Goal: Task Accomplishment & Management: Manage account settings

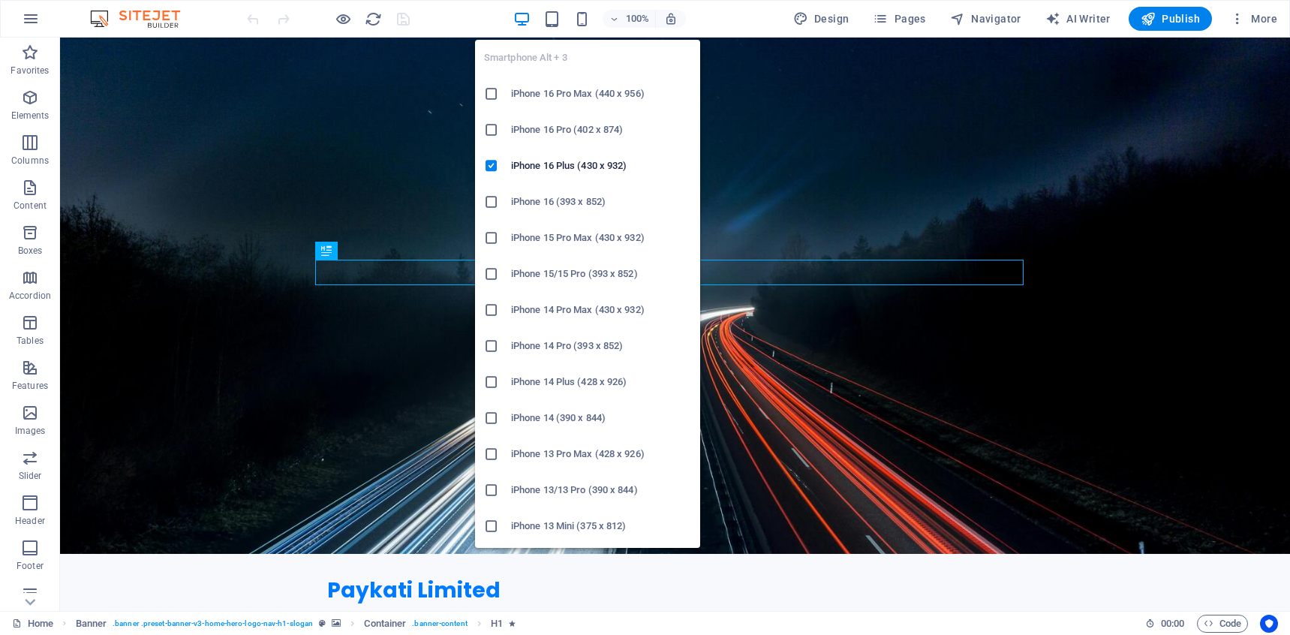
click at [491, 202] on icon at bounding box center [491, 201] width 15 height 15
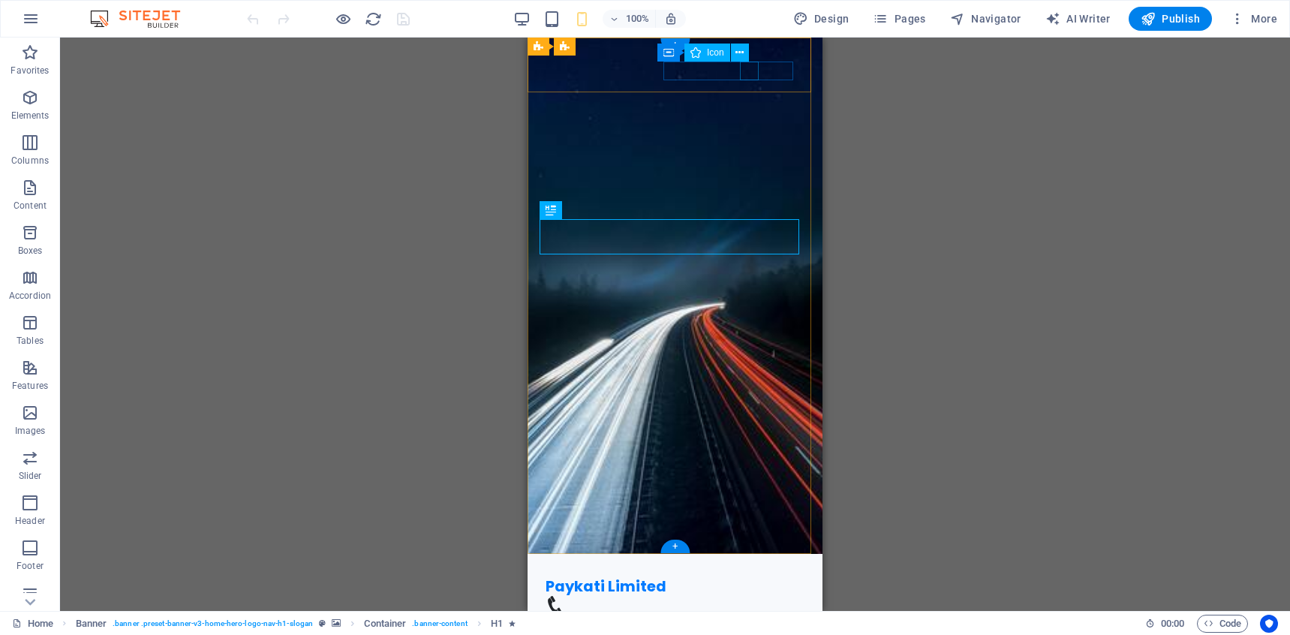
click at [755, 596] on figure at bounding box center [668, 605] width 247 height 19
select select "xMidYMid"
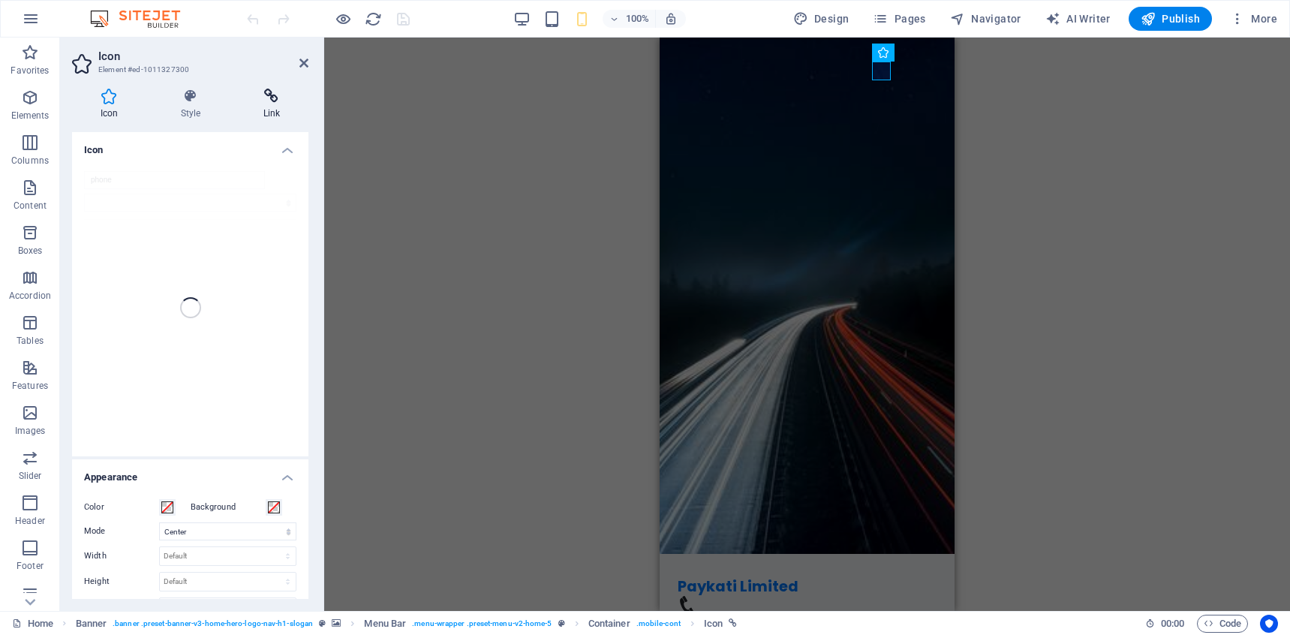
click at [286, 101] on icon at bounding box center [272, 96] width 74 height 15
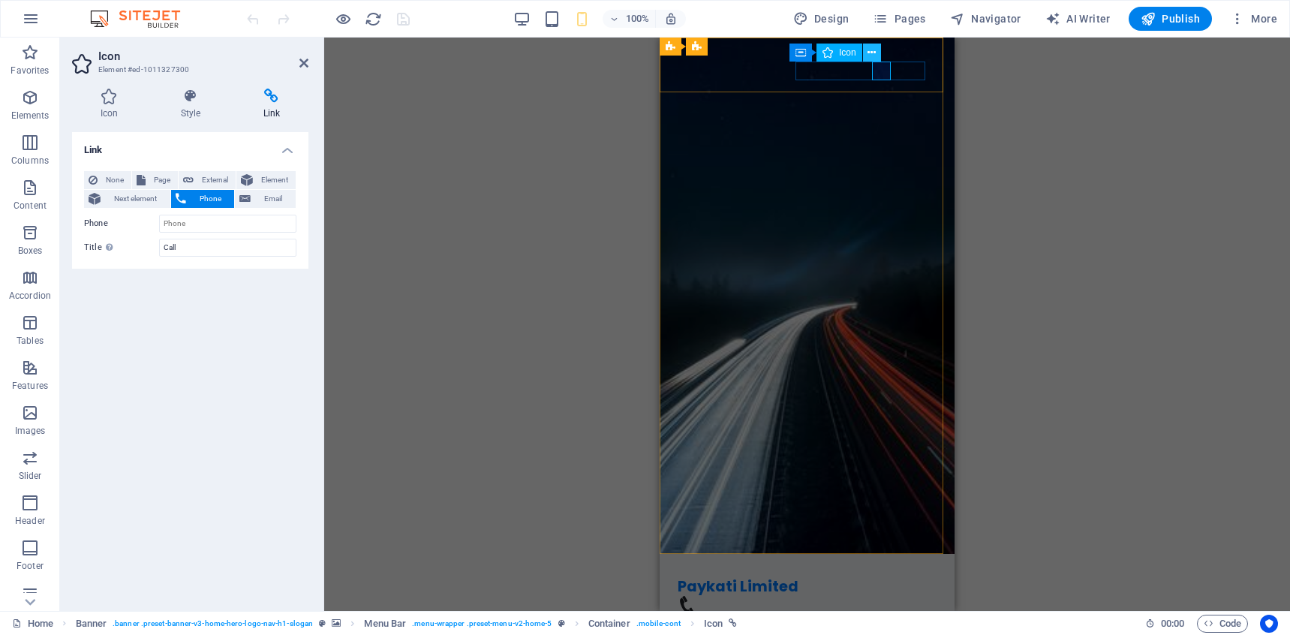
click at [877, 50] on button at bounding box center [872, 53] width 18 height 18
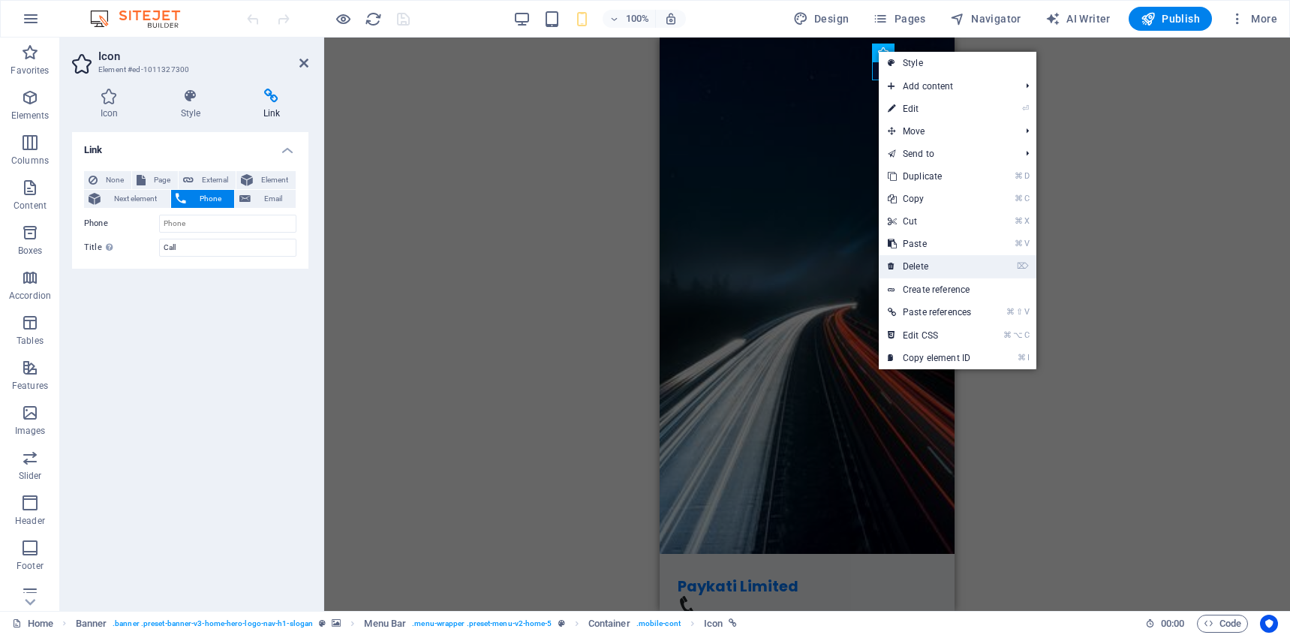
click at [958, 257] on link "⌦ Delete" at bounding box center [928, 266] width 101 height 23
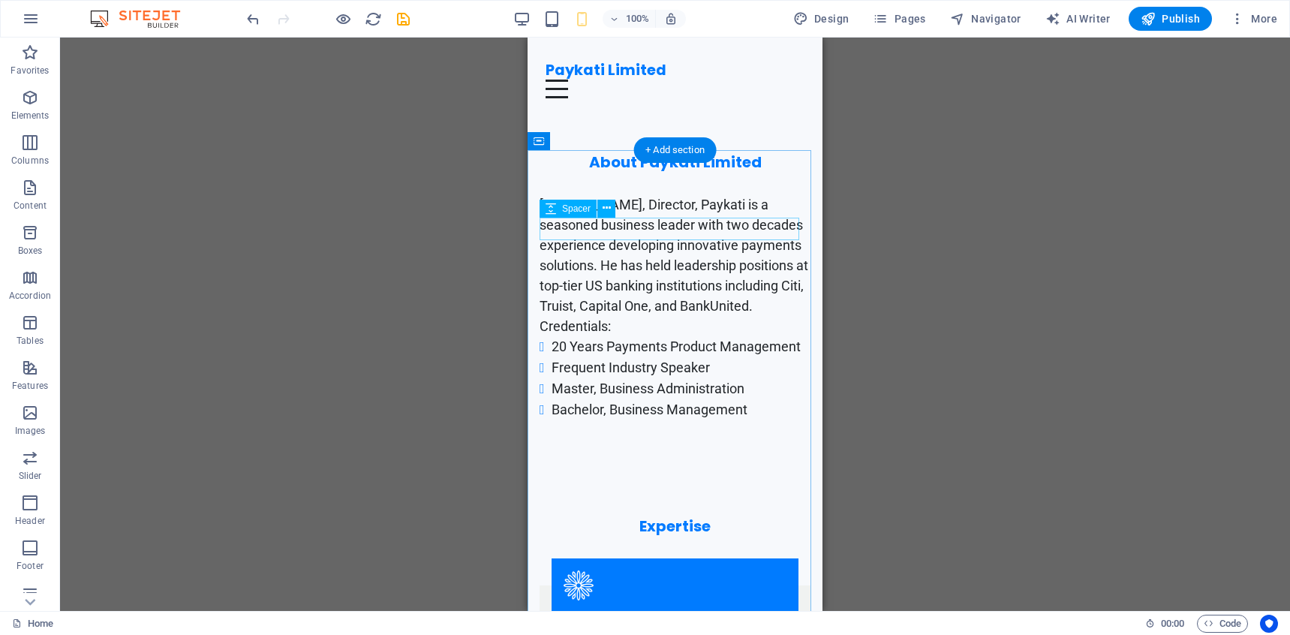
scroll to position [311, 0]
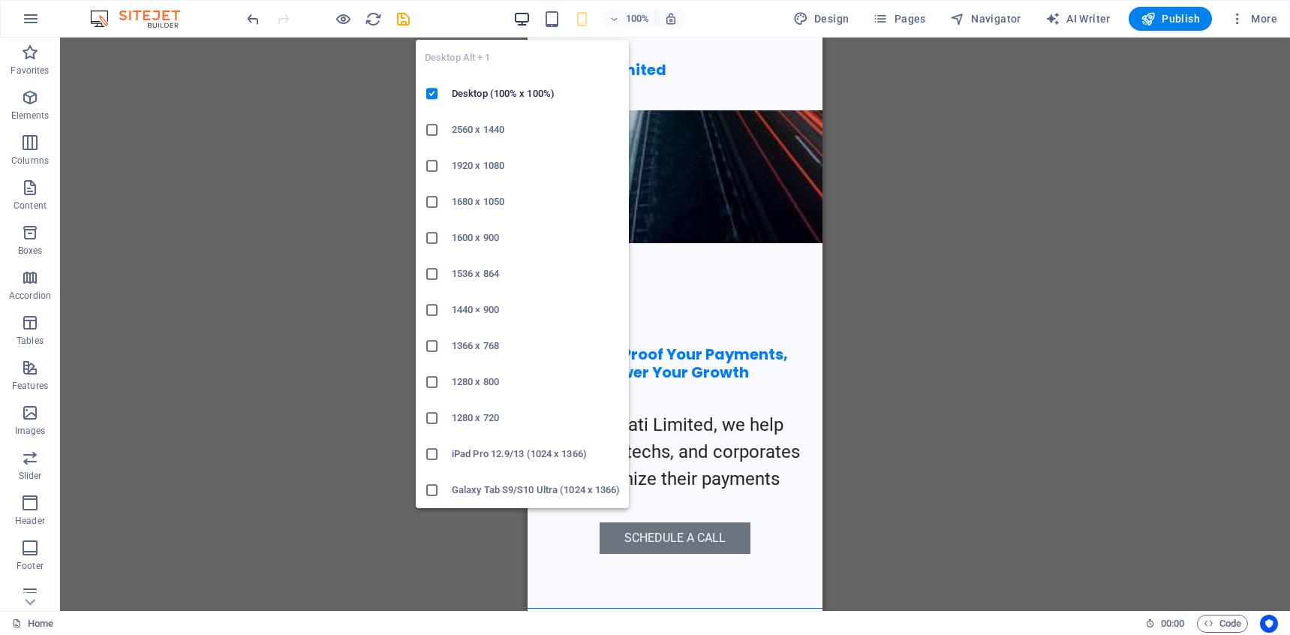
click at [530, 17] on icon "button" at bounding box center [521, 19] width 17 height 17
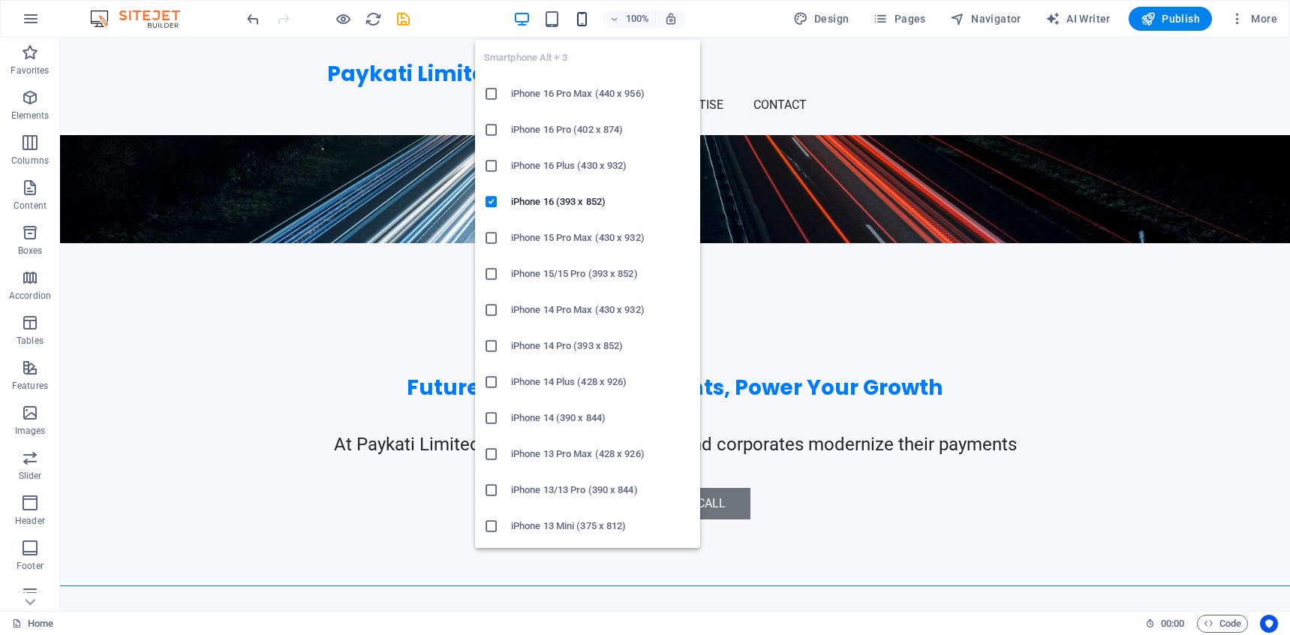
click at [576, 21] on icon "button" at bounding box center [581, 19] width 17 height 17
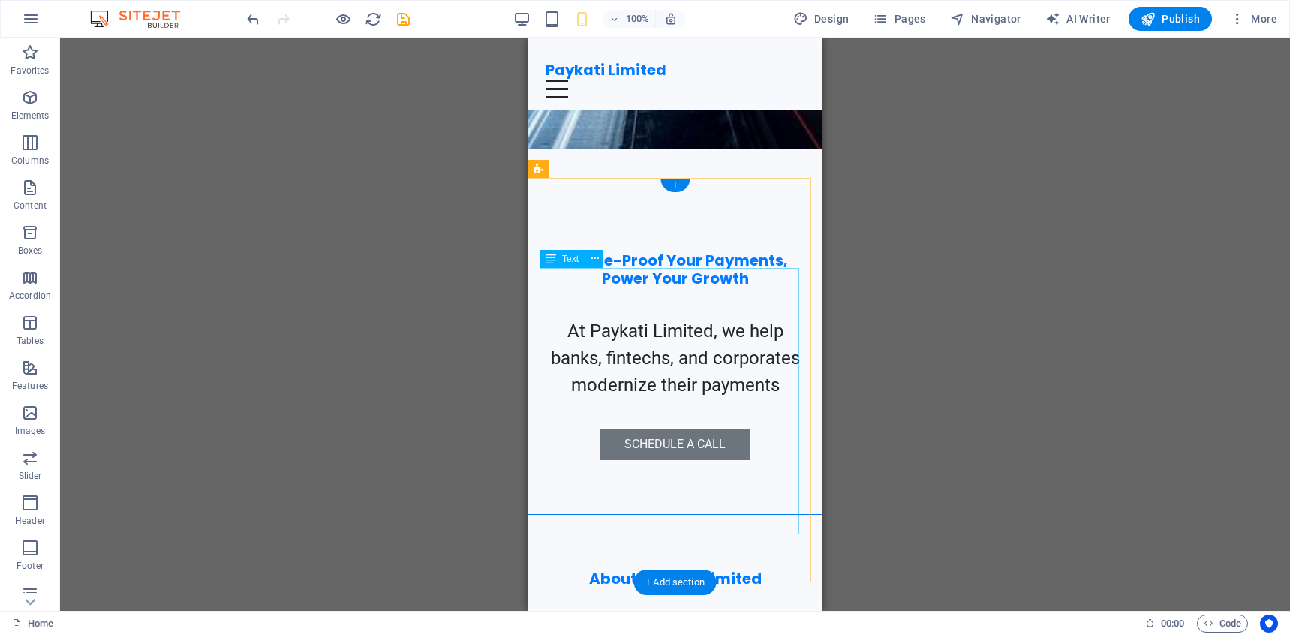
scroll to position [410, 0]
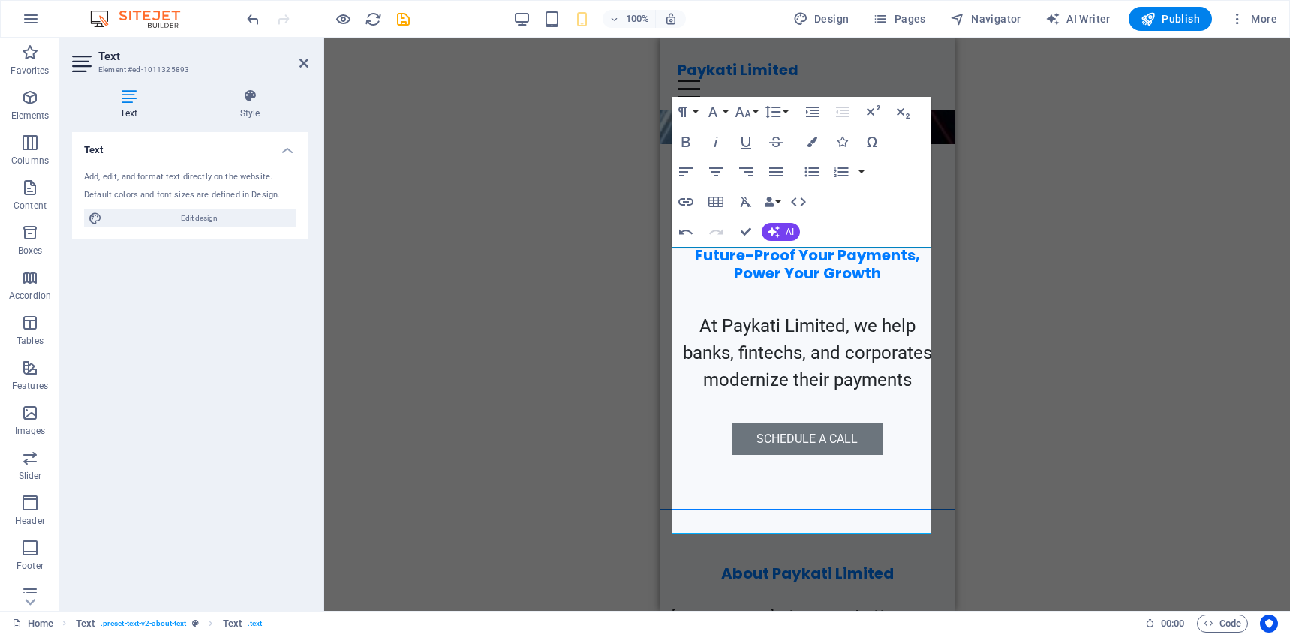
click at [1037, 320] on div "Drag here to replace the existing content. Press “Ctrl” if you want to create a…" at bounding box center [806, 324] width 965 height 573
click at [1101, 281] on div "Drag here to replace the existing content. Press “Ctrl” if you want to create a…" at bounding box center [806, 324] width 965 height 573
click at [1190, 263] on div "Drag here to replace the existing content. Press “Ctrl” if you want to create a…" at bounding box center [806, 324] width 965 height 573
click at [482, 224] on div "Drag here to replace the existing content. Press “Ctrl” if you want to create a…" at bounding box center [806, 324] width 965 height 573
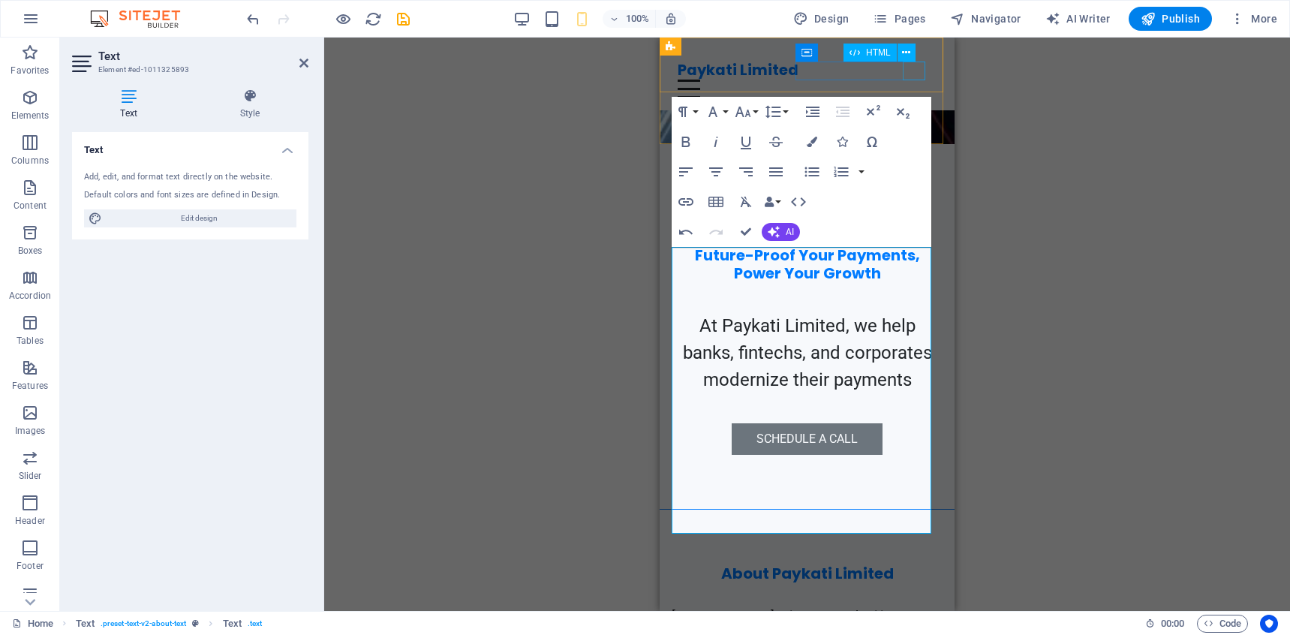
click at [918, 80] on div "Menu" at bounding box center [806, 89] width 259 height 19
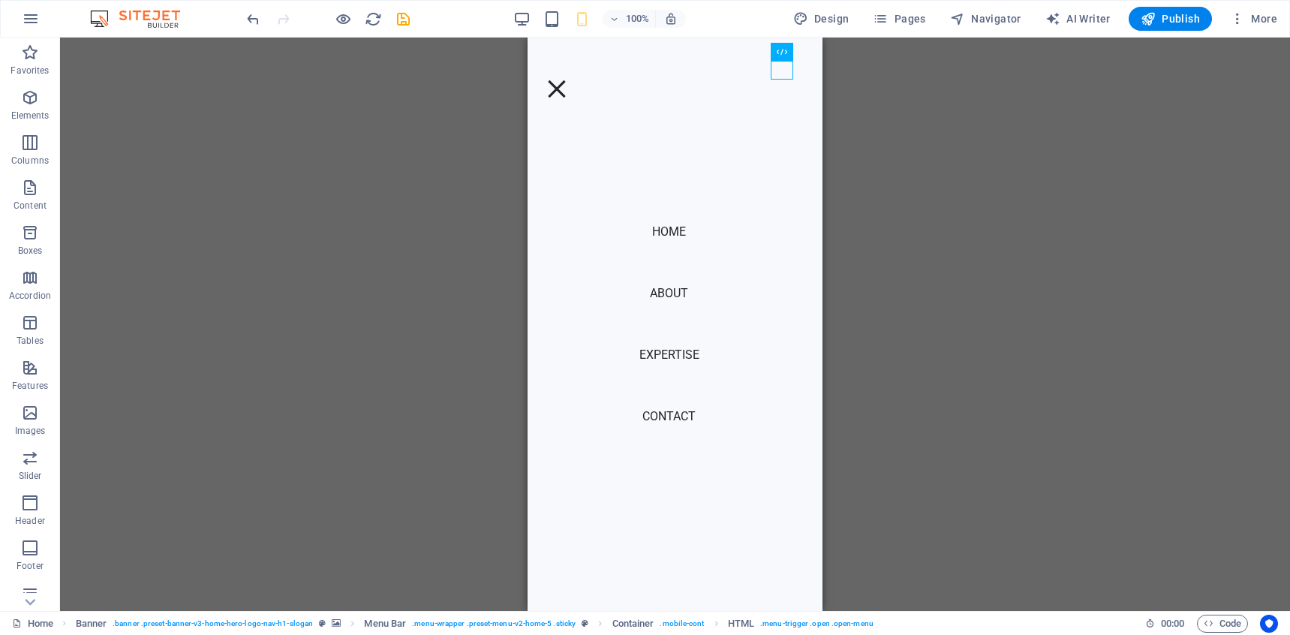
click at [1055, 172] on div "Drag here to replace the existing content. Press “Ctrl” if you want to create a…" at bounding box center [674, 324] width 1229 height 573
click at [568, 80] on div "Menu" at bounding box center [556, 89] width 23 height 19
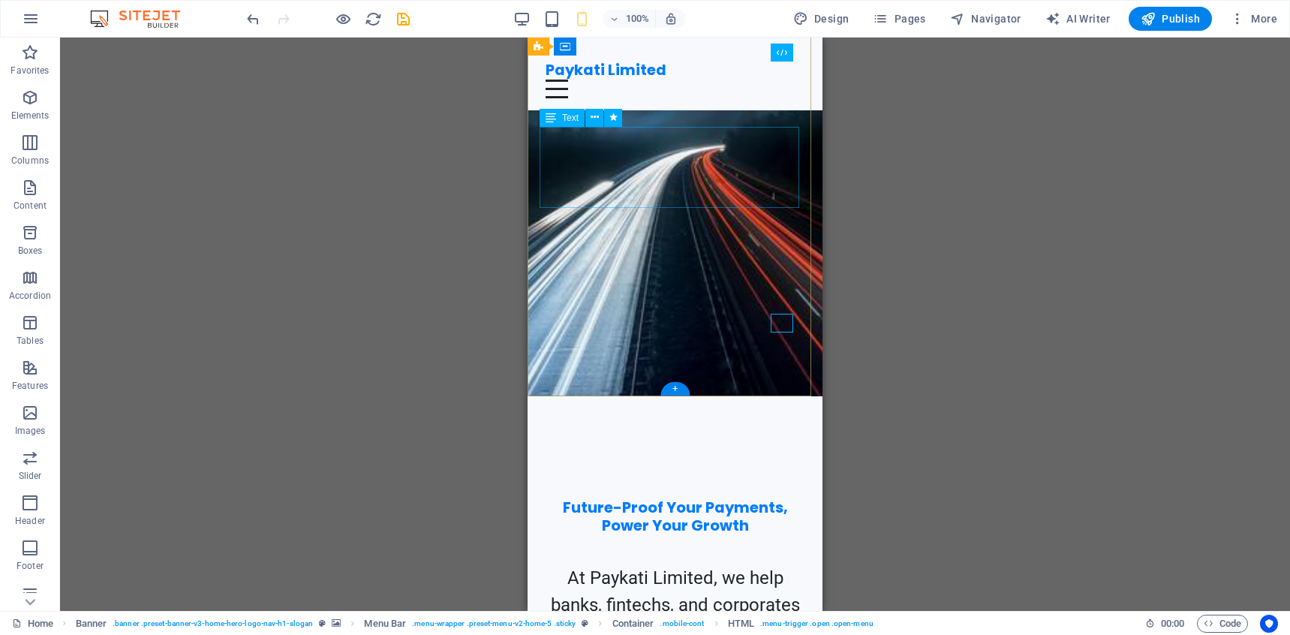
scroll to position [555, 0]
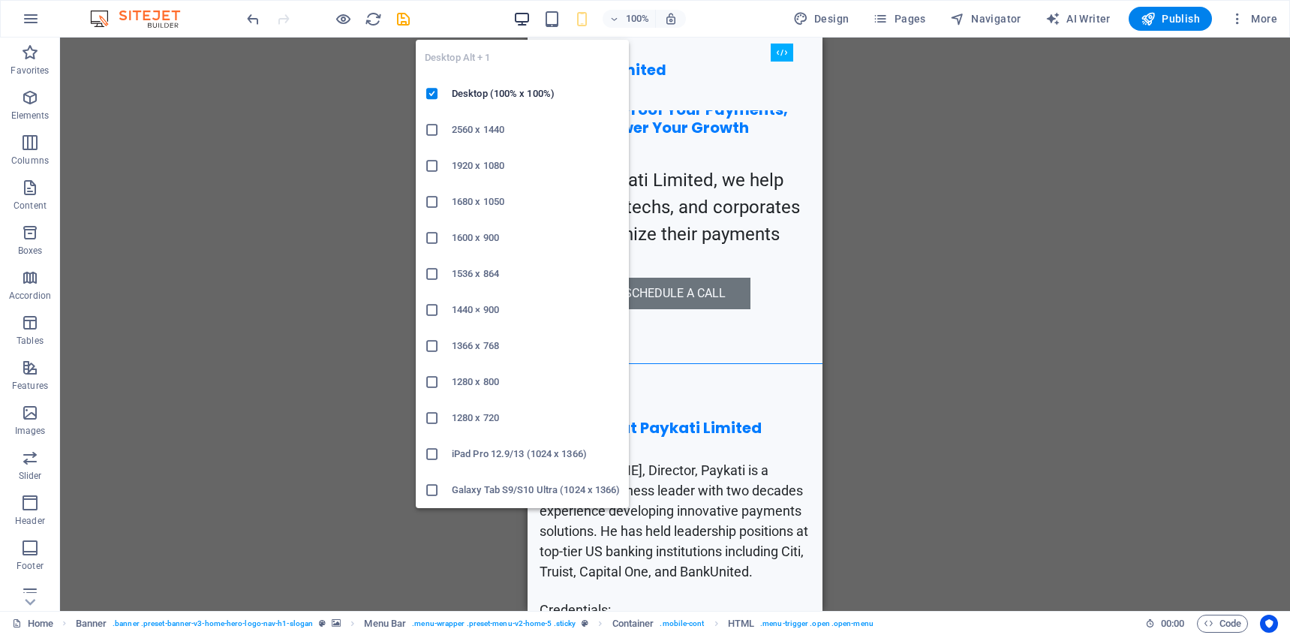
click at [524, 17] on icon "button" at bounding box center [521, 19] width 17 height 17
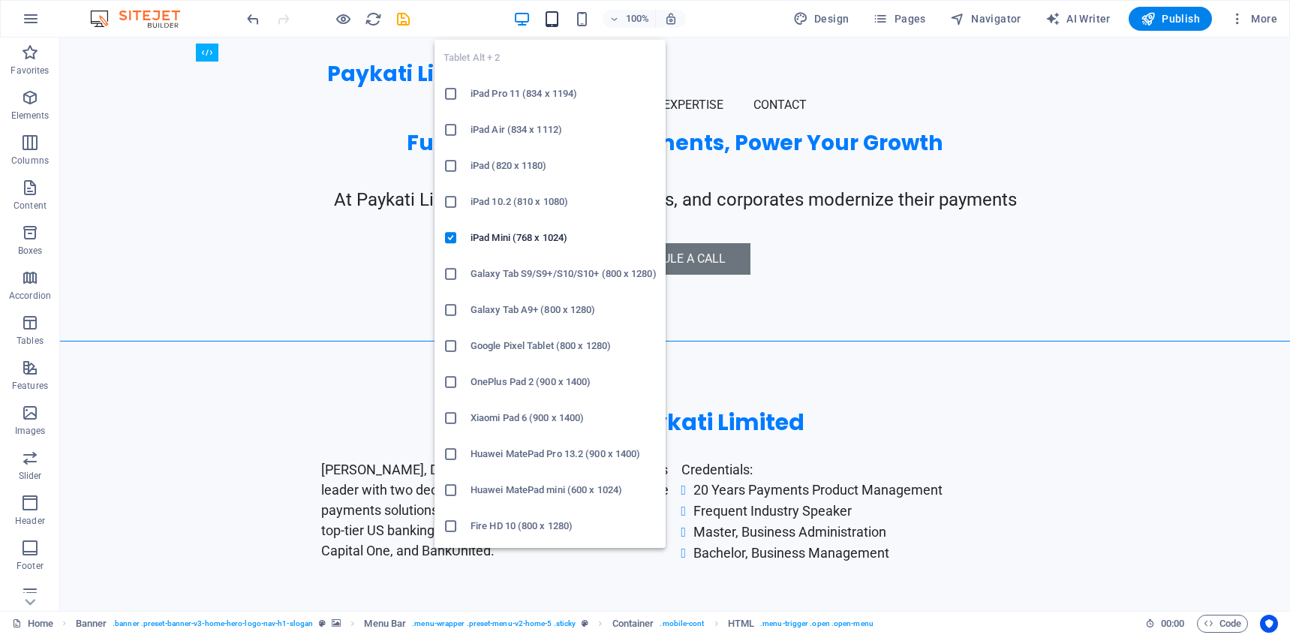
click at [546, 18] on icon "button" at bounding box center [551, 19] width 17 height 17
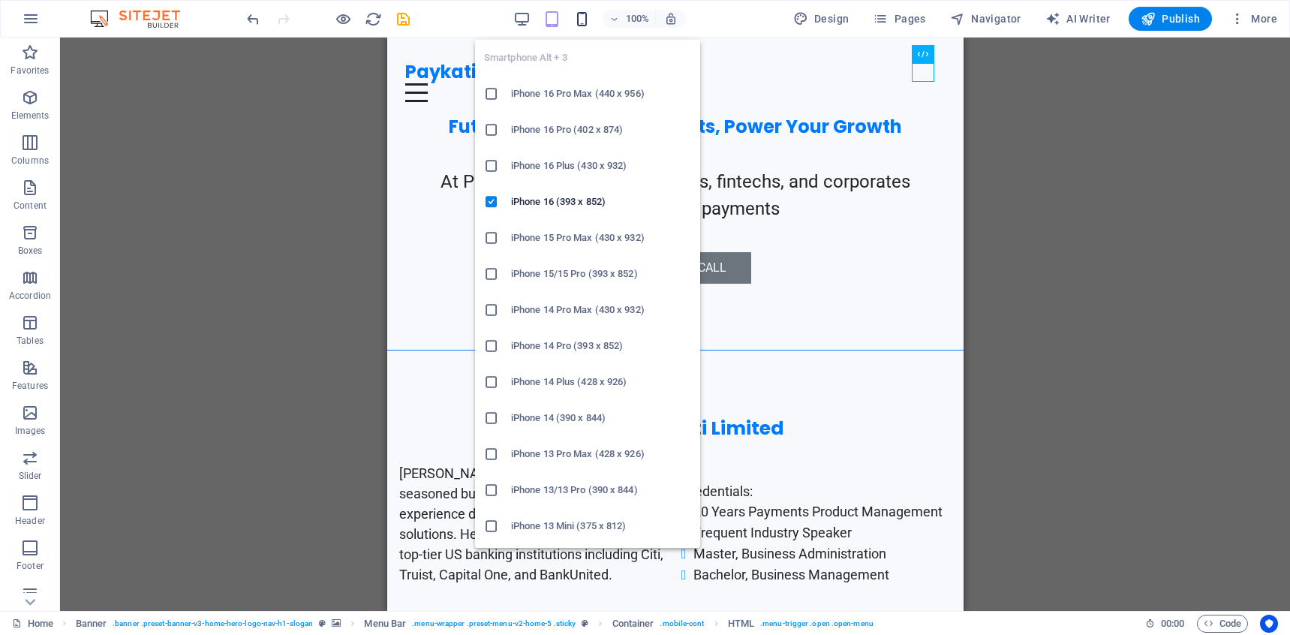
click at [581, 20] on icon "button" at bounding box center [581, 19] width 17 height 17
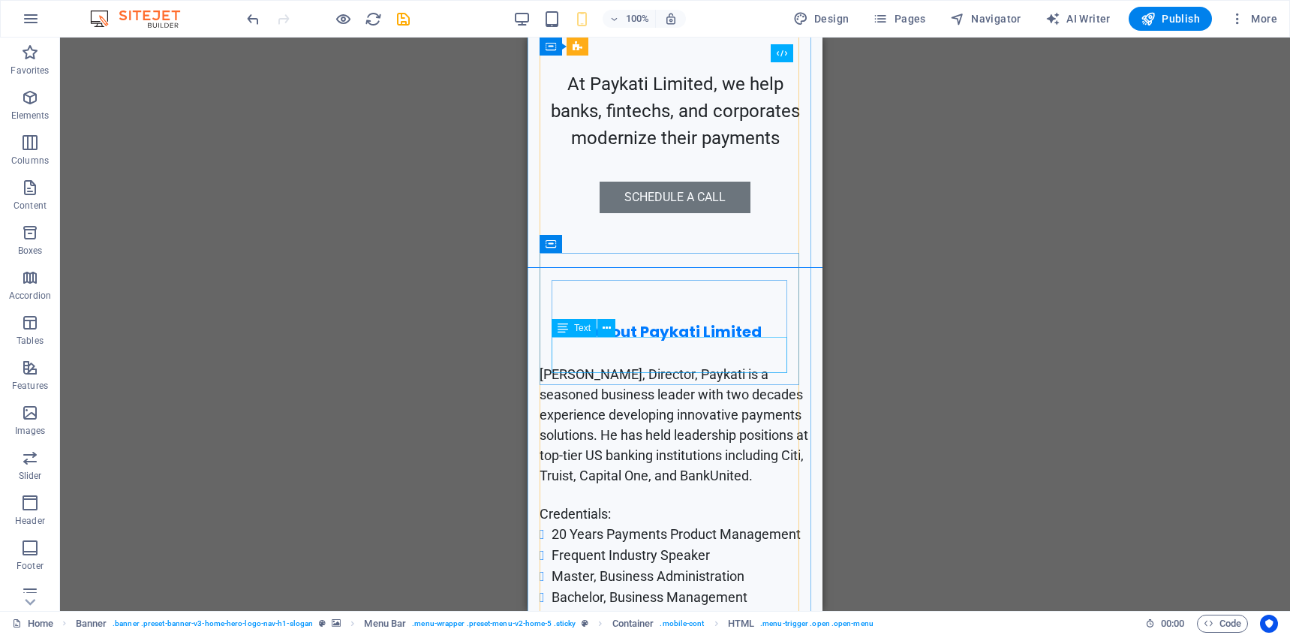
scroll to position [0, 0]
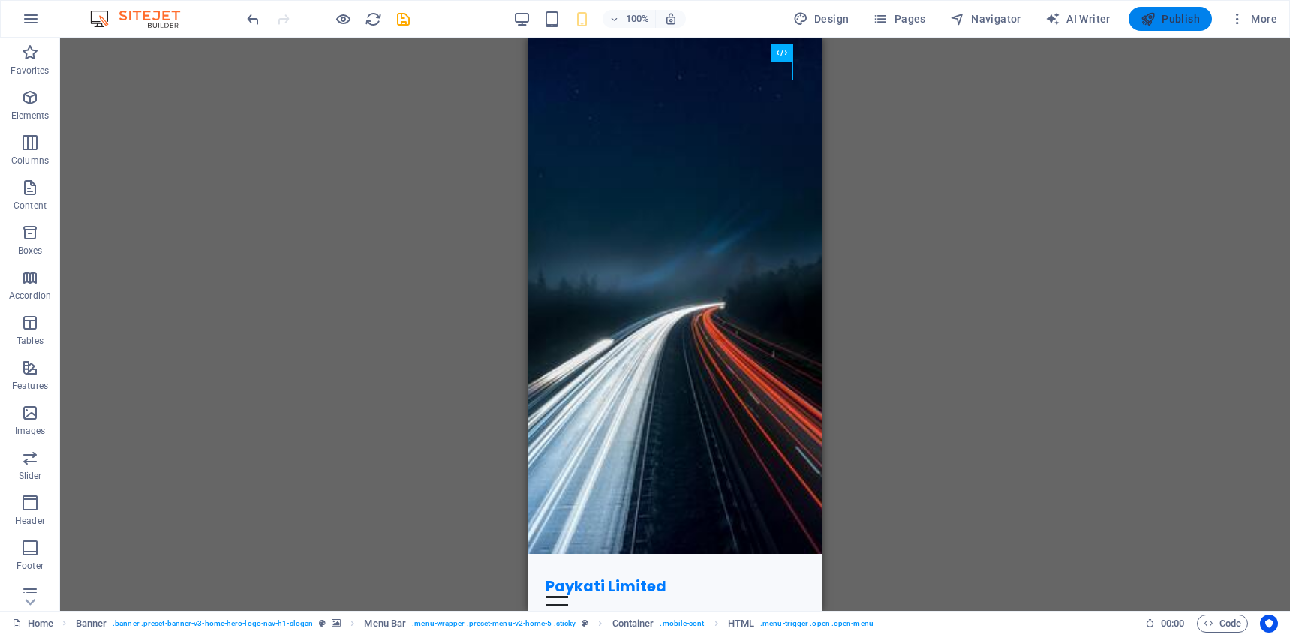
click at [1184, 18] on span "Publish" at bounding box center [1169, 18] width 59 height 15
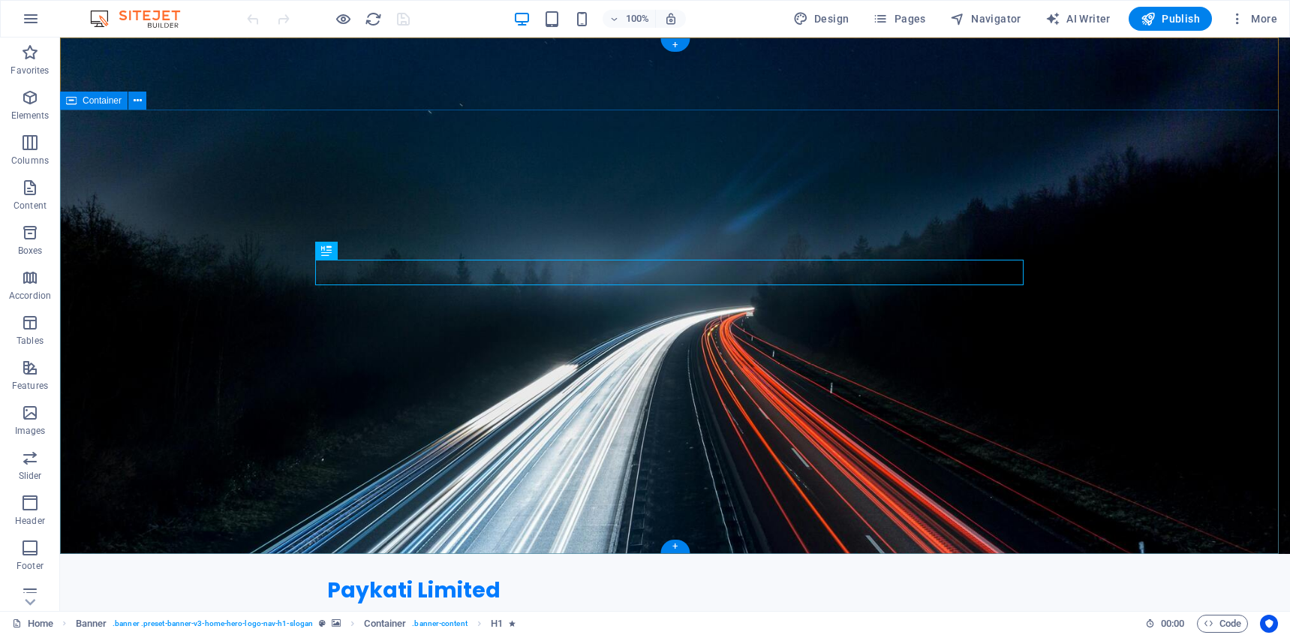
scroll to position [497, 0]
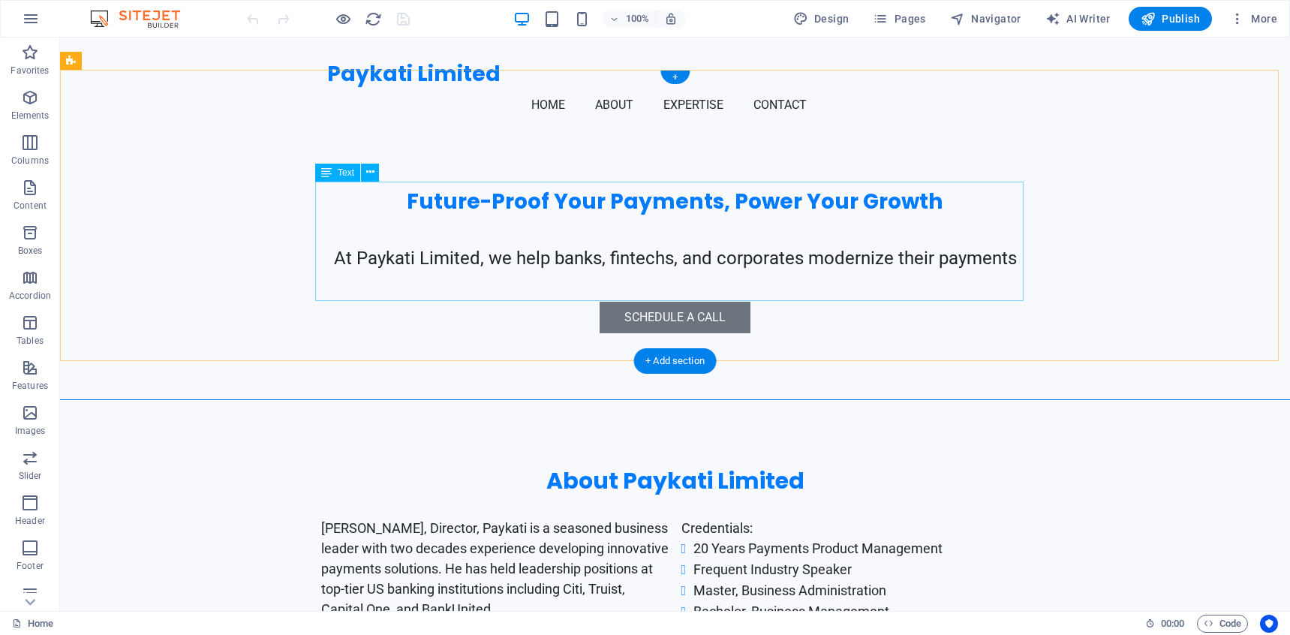
click at [704, 518] on div "[PERSON_NAME], Director, Paykati is a seasoned business leader with two decades…" at bounding box center [675, 577] width 708 height 119
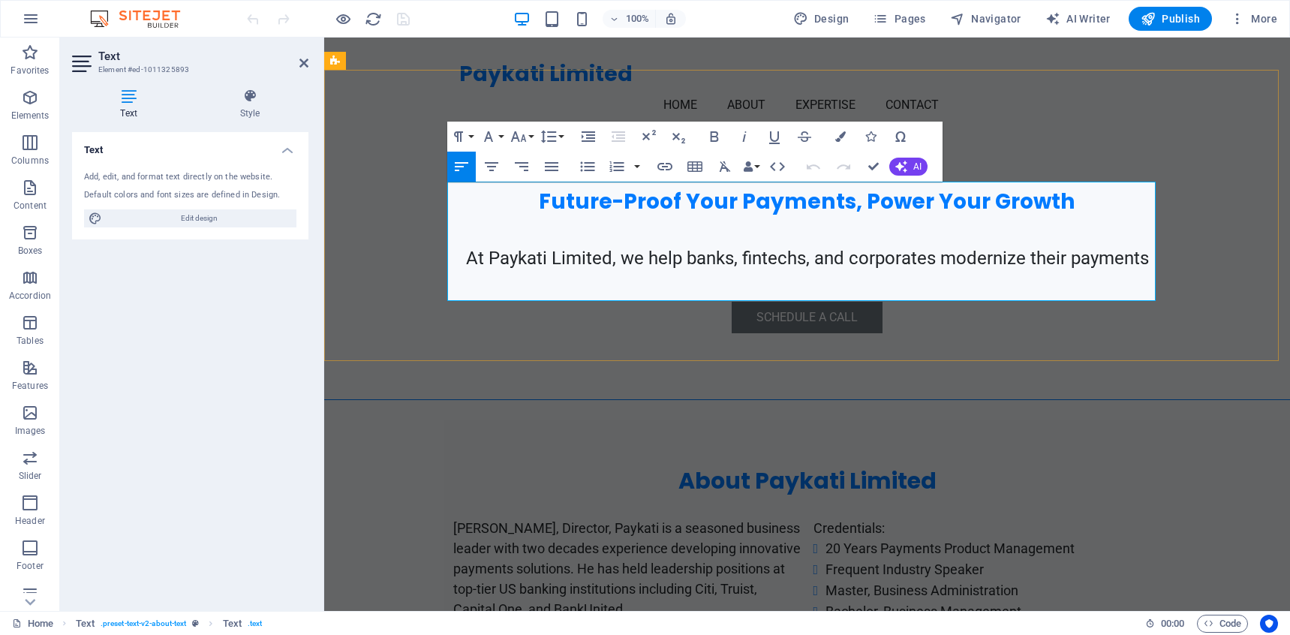
drag, startPoint x: 892, startPoint y: 193, endPoint x: 802, endPoint y: 193, distance: 90.0
click at [802, 518] on div "[PERSON_NAME], Director, Paykati is a seasoned business leader with two decades…" at bounding box center [807, 577] width 708 height 119
click at [716, 135] on icon "button" at bounding box center [714, 136] width 8 height 11
click at [939, 538] on li "20 Years Payments Product Management" at bounding box center [993, 548] width 336 height 21
click at [863, 520] on strong "Credentials:" at bounding box center [848, 528] width 71 height 16
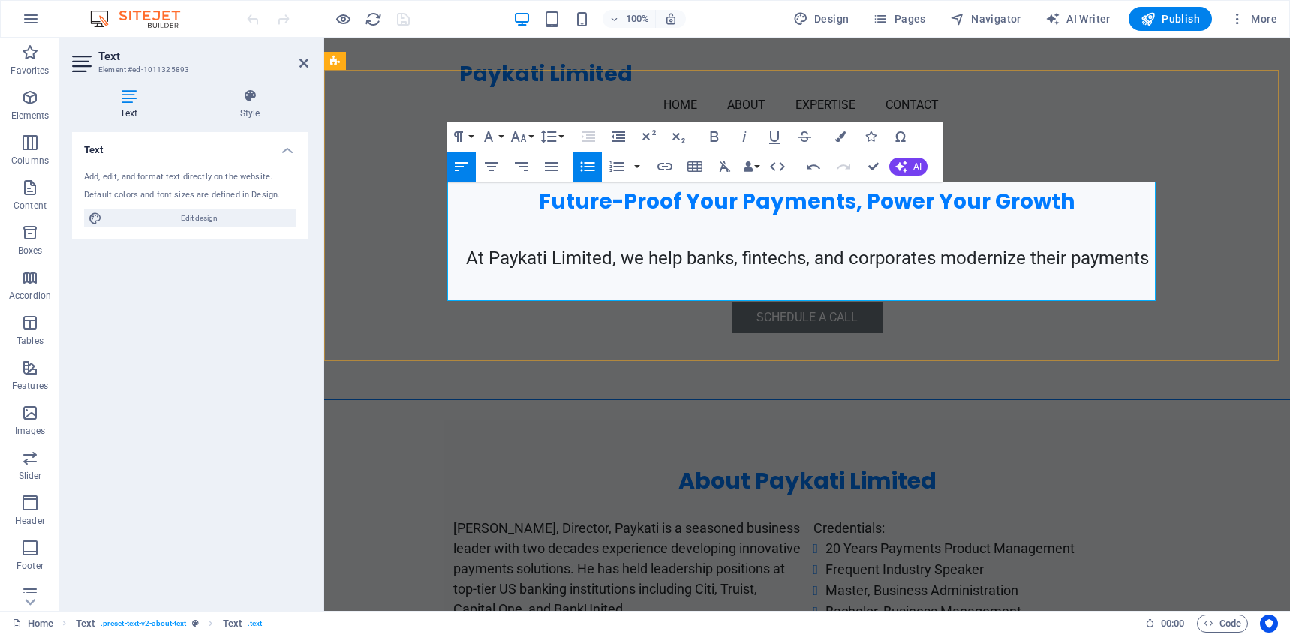
click at [863, 520] on strong "Credentials:" at bounding box center [848, 528] width 71 height 16
click at [708, 140] on icon "button" at bounding box center [714, 137] width 18 height 18
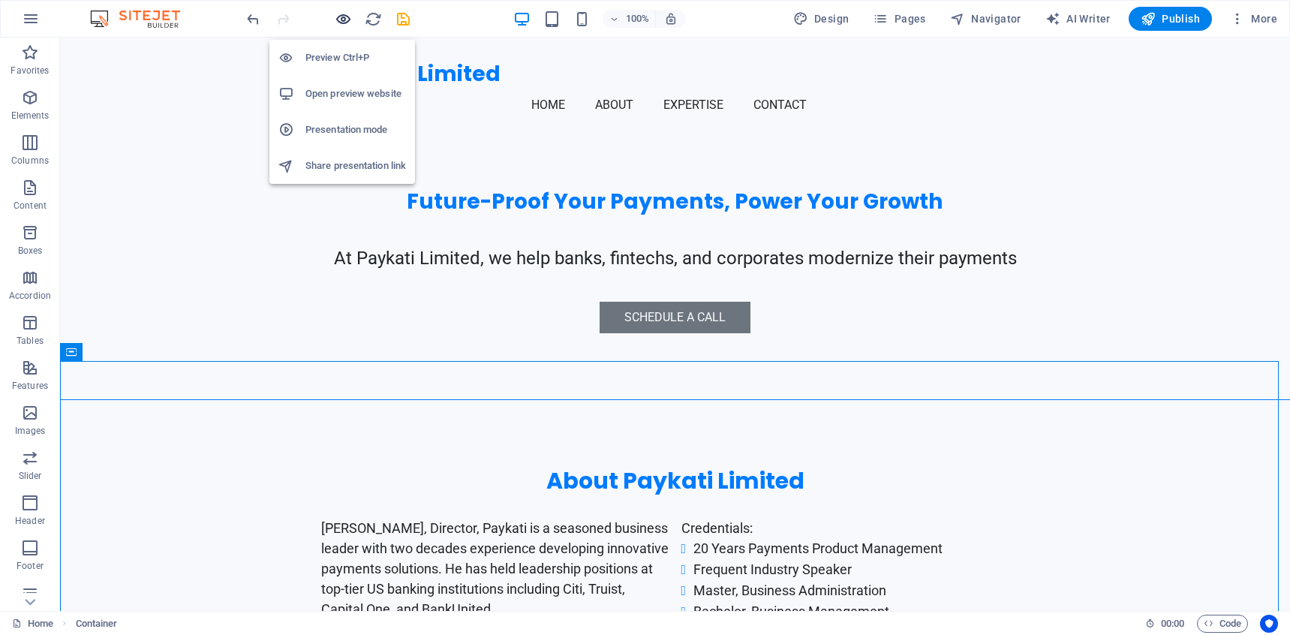
click at [342, 25] on icon "button" at bounding box center [343, 19] width 17 height 17
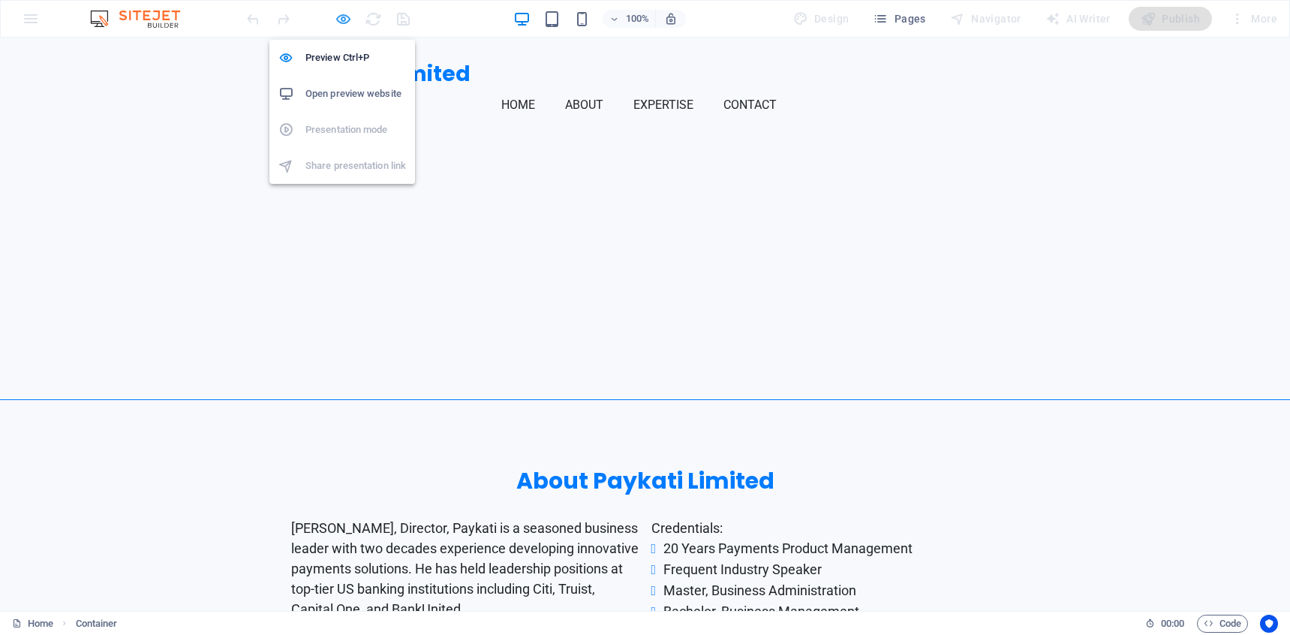
click at [342, 25] on icon "button" at bounding box center [343, 19] width 17 height 17
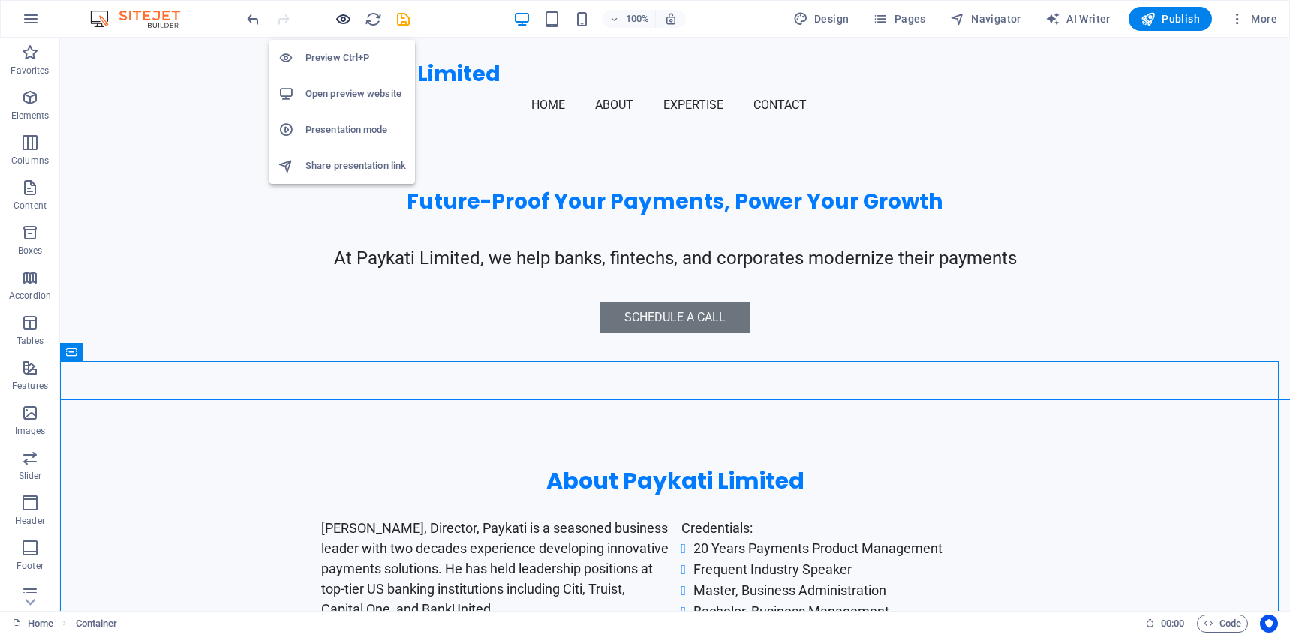
click at [342, 25] on icon "button" at bounding box center [343, 19] width 17 height 17
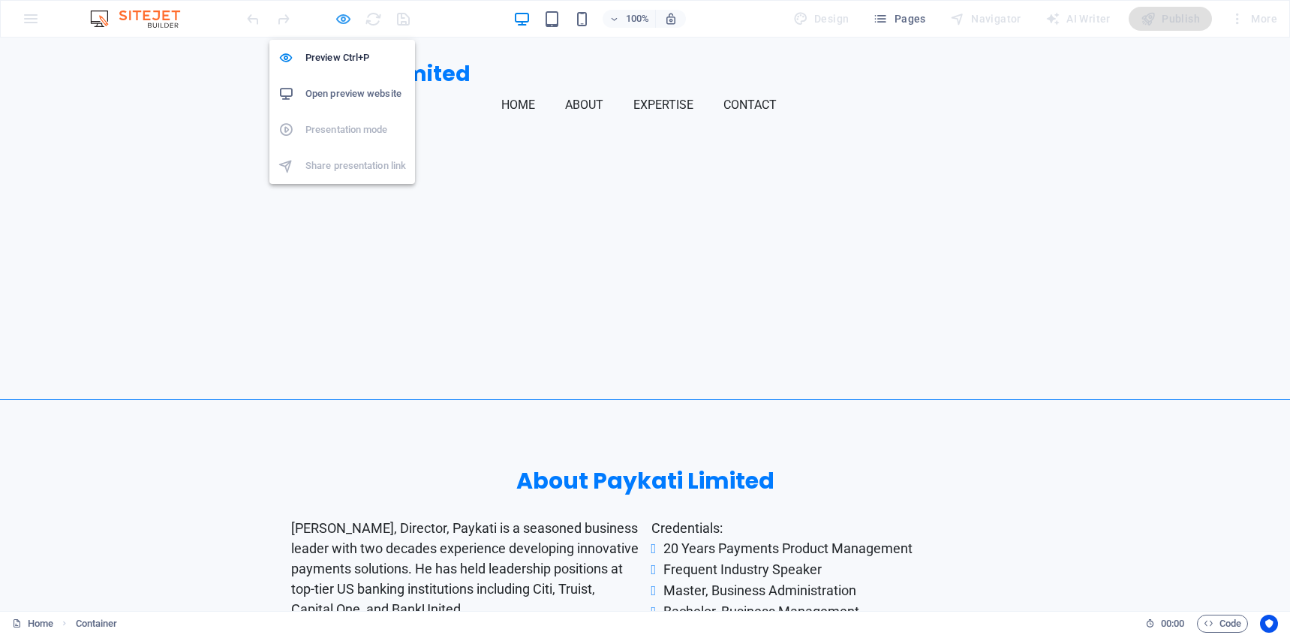
click at [342, 25] on icon "button" at bounding box center [343, 19] width 17 height 17
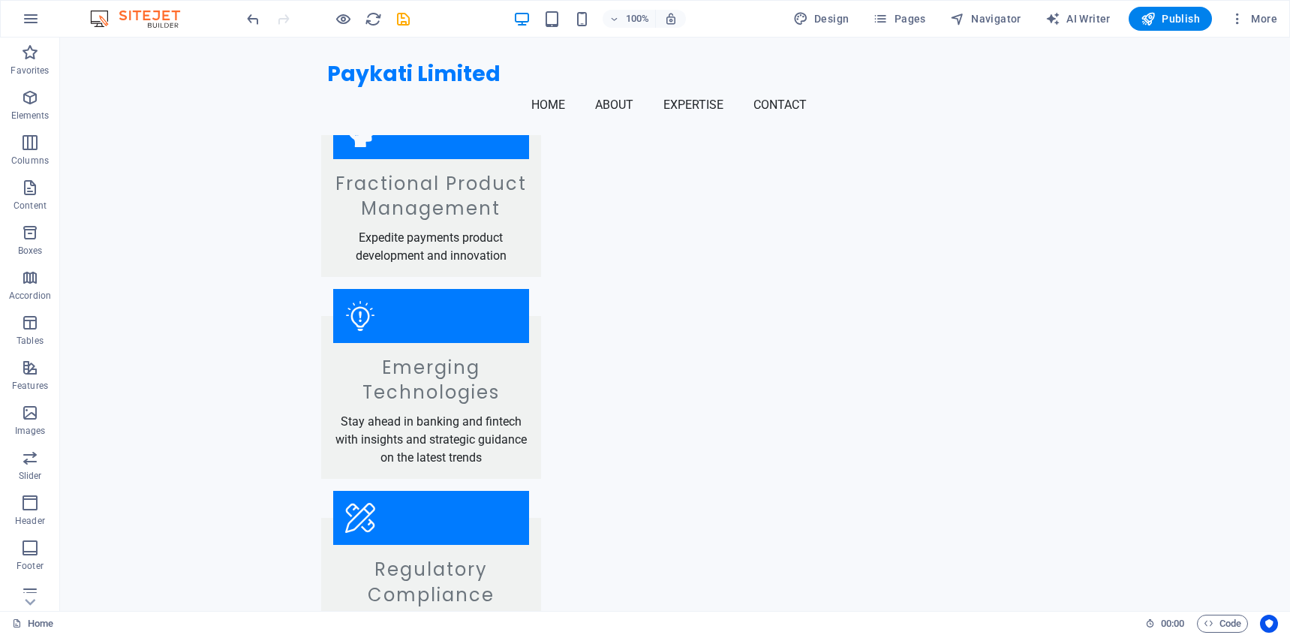
scroll to position [737, 0]
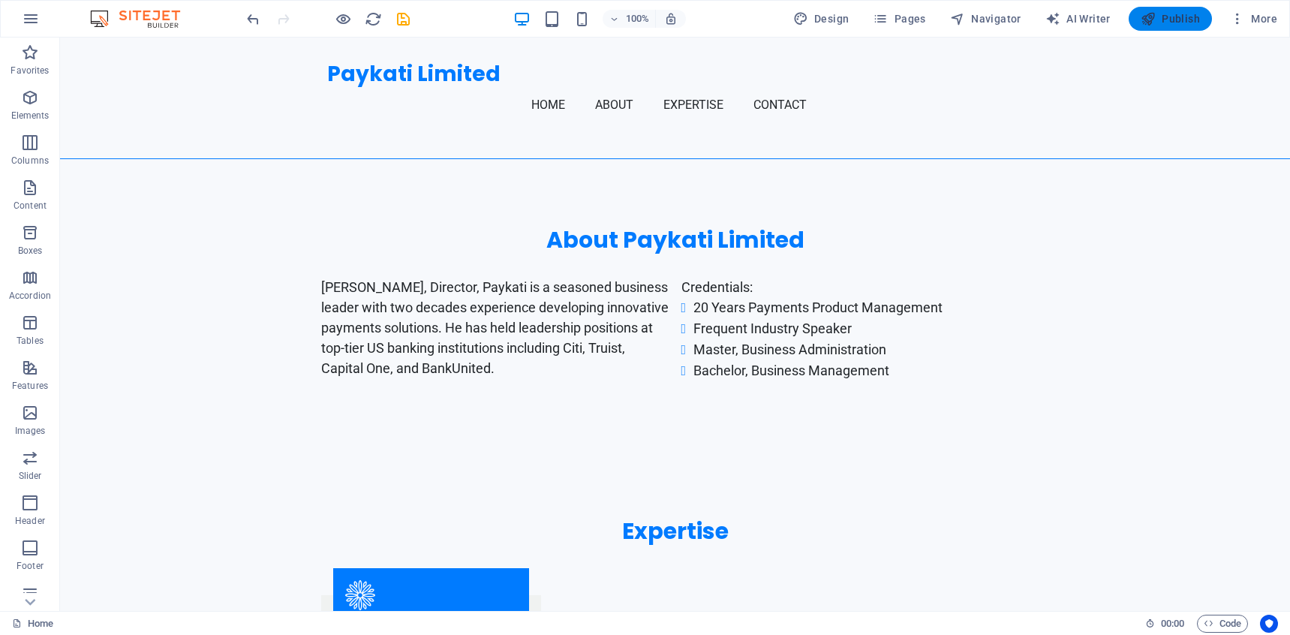
click at [1178, 20] on span "Publish" at bounding box center [1169, 18] width 59 height 15
